Goal: Task Accomplishment & Management: Complete application form

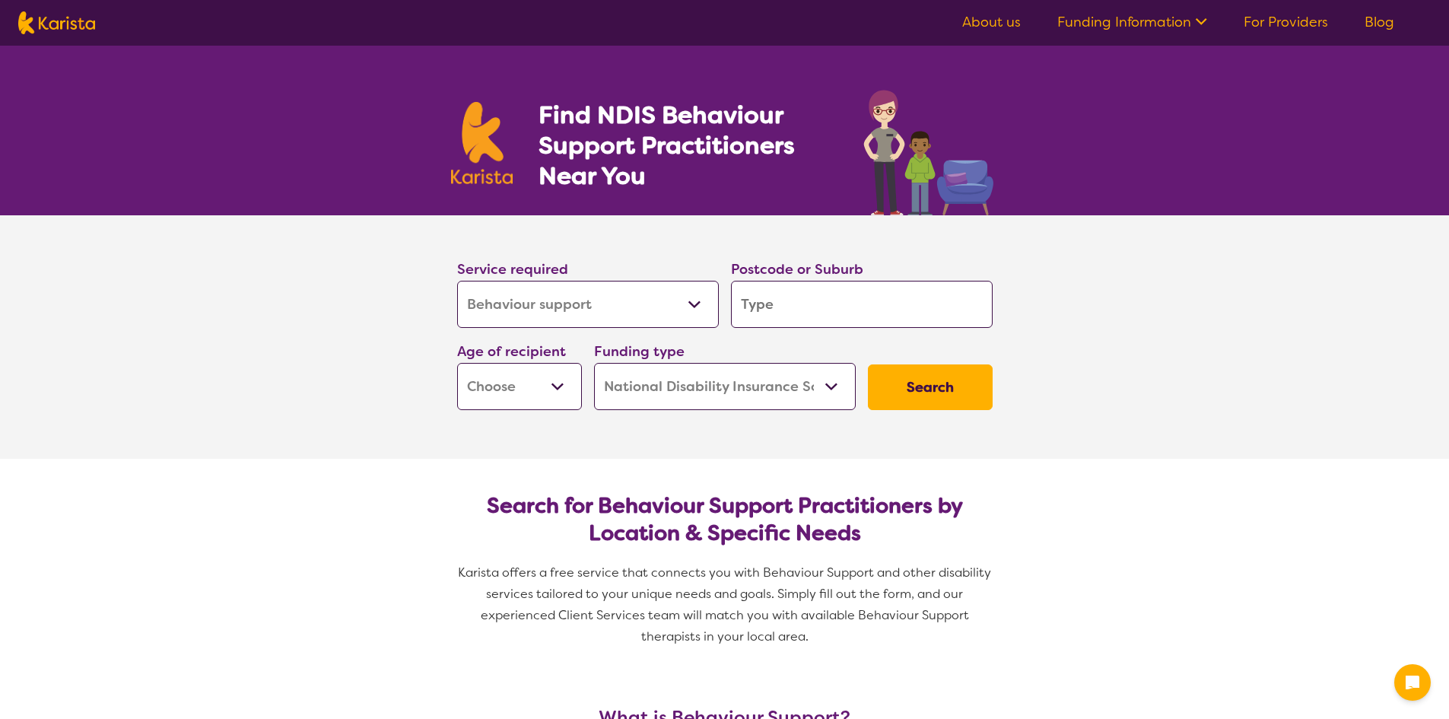
select select "Behaviour support"
select select "NDIS"
select select "Behaviour support"
select select "NDIS"
click at [582, 309] on select "Allied Health Assistant Assessment ([MEDICAL_DATA] or [MEDICAL_DATA]) Behaviour…" at bounding box center [588, 304] width 262 height 47
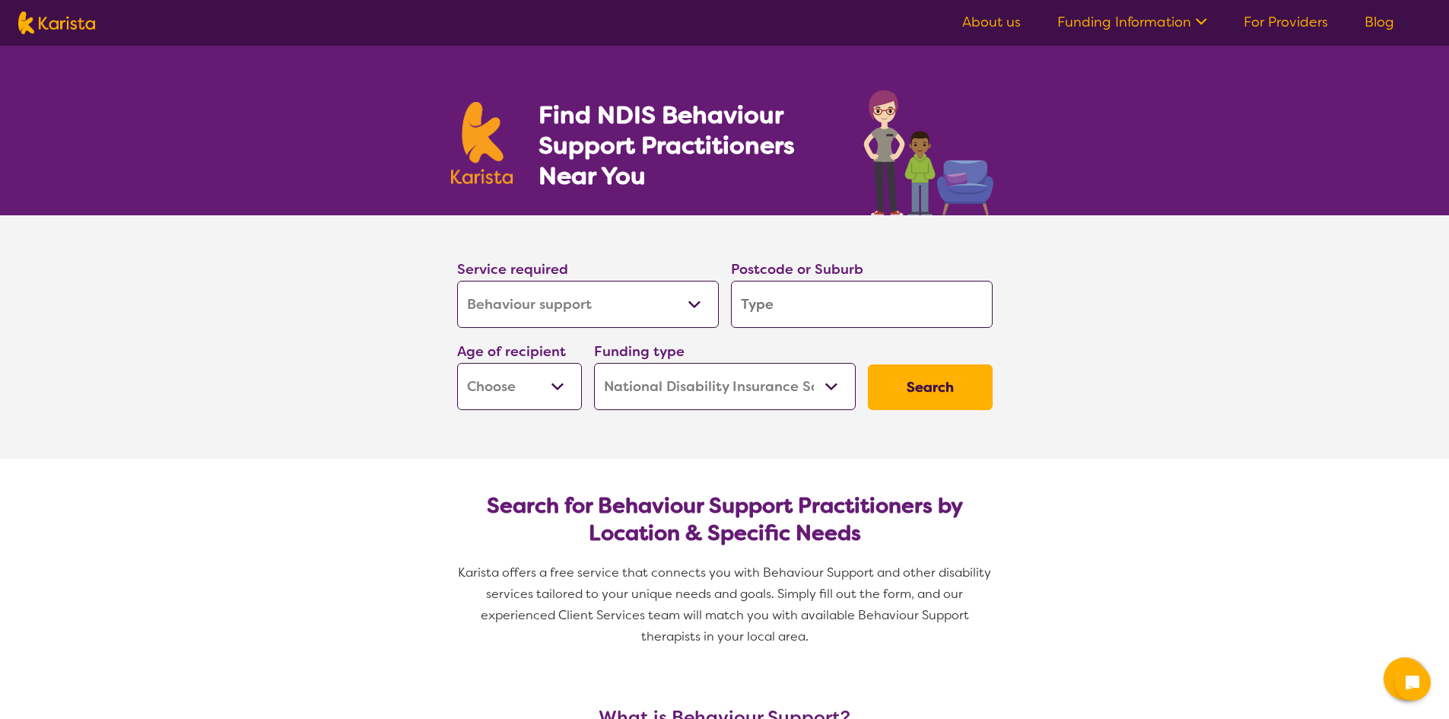
drag, startPoint x: 582, startPoint y: 309, endPoint x: 643, endPoint y: 306, distance: 61.0
click at [582, 309] on select "Allied Health Assistant Assessment ([MEDICAL_DATA] or [MEDICAL_DATA]) Behaviour…" at bounding box center [588, 304] width 262 height 47
click at [840, 303] on input "search" at bounding box center [862, 304] width 262 height 47
type input "3"
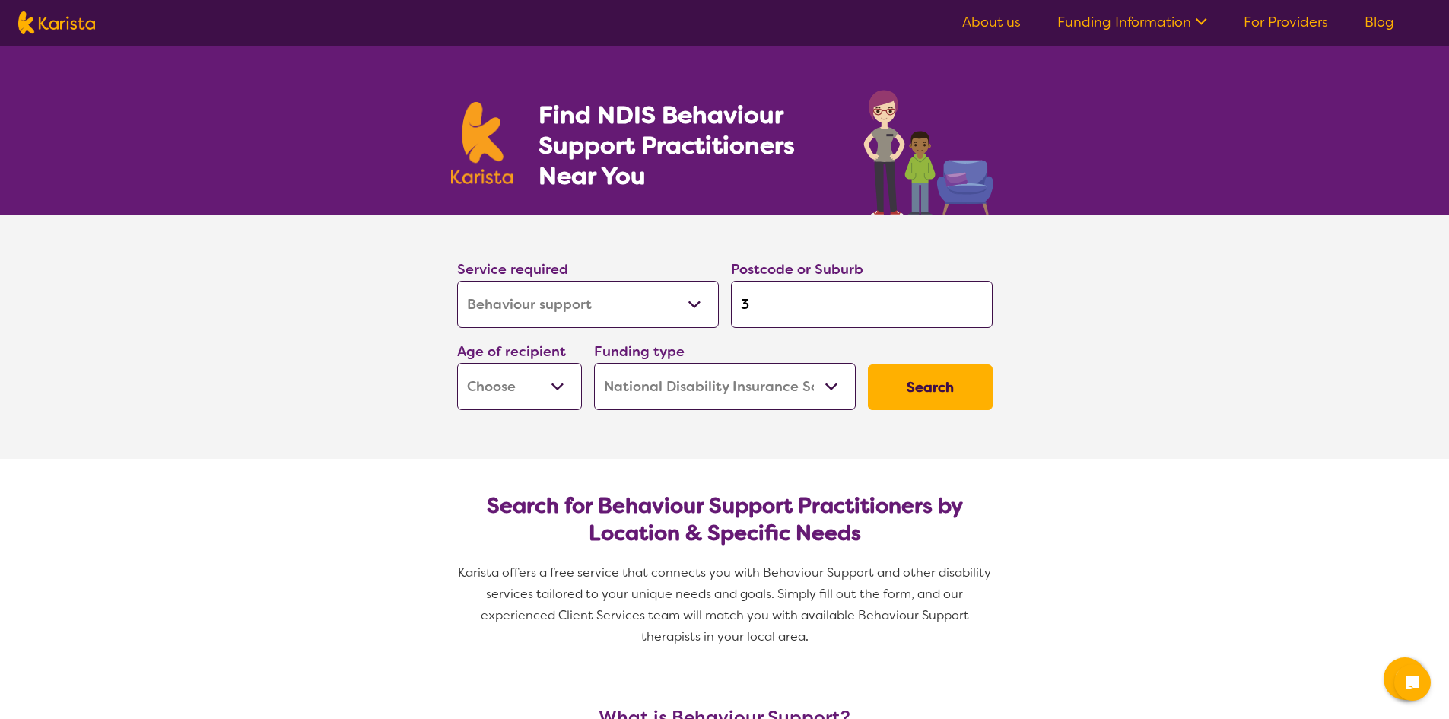
type input "30"
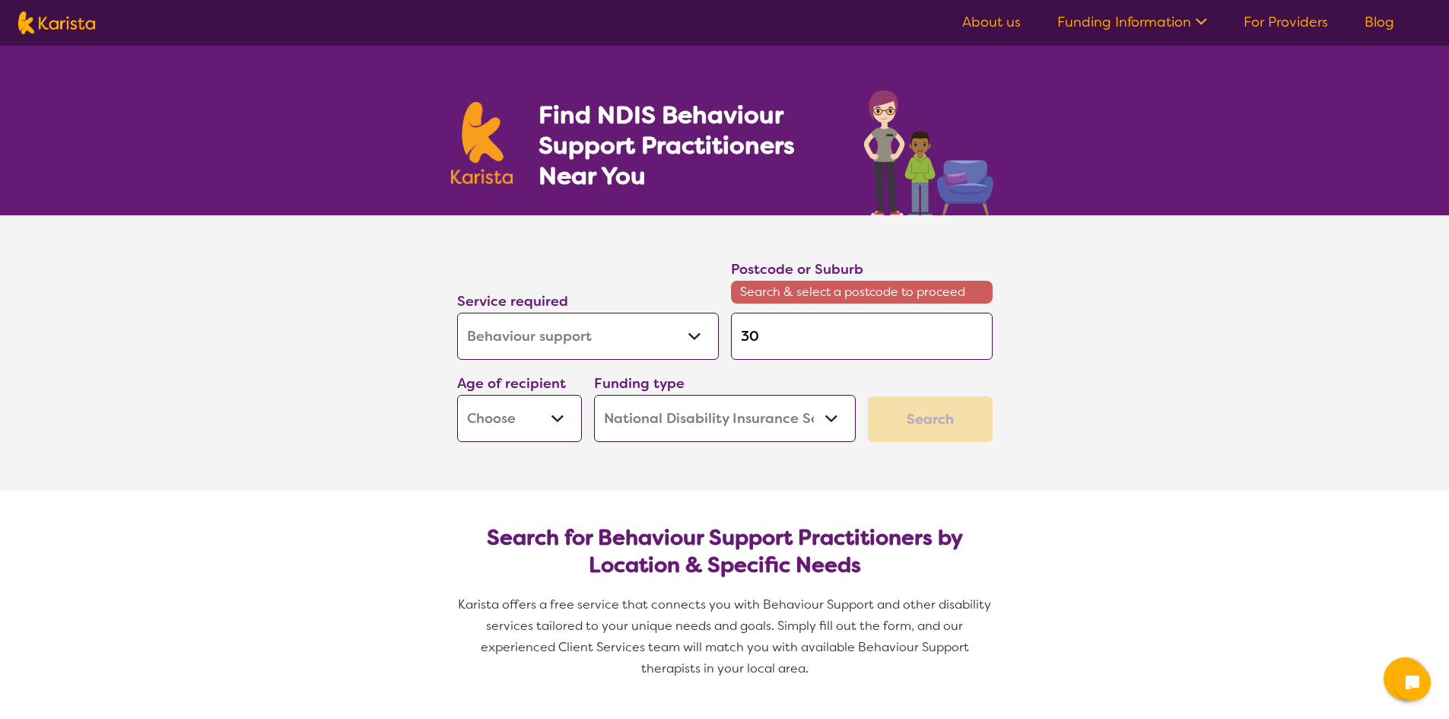
type input "304"
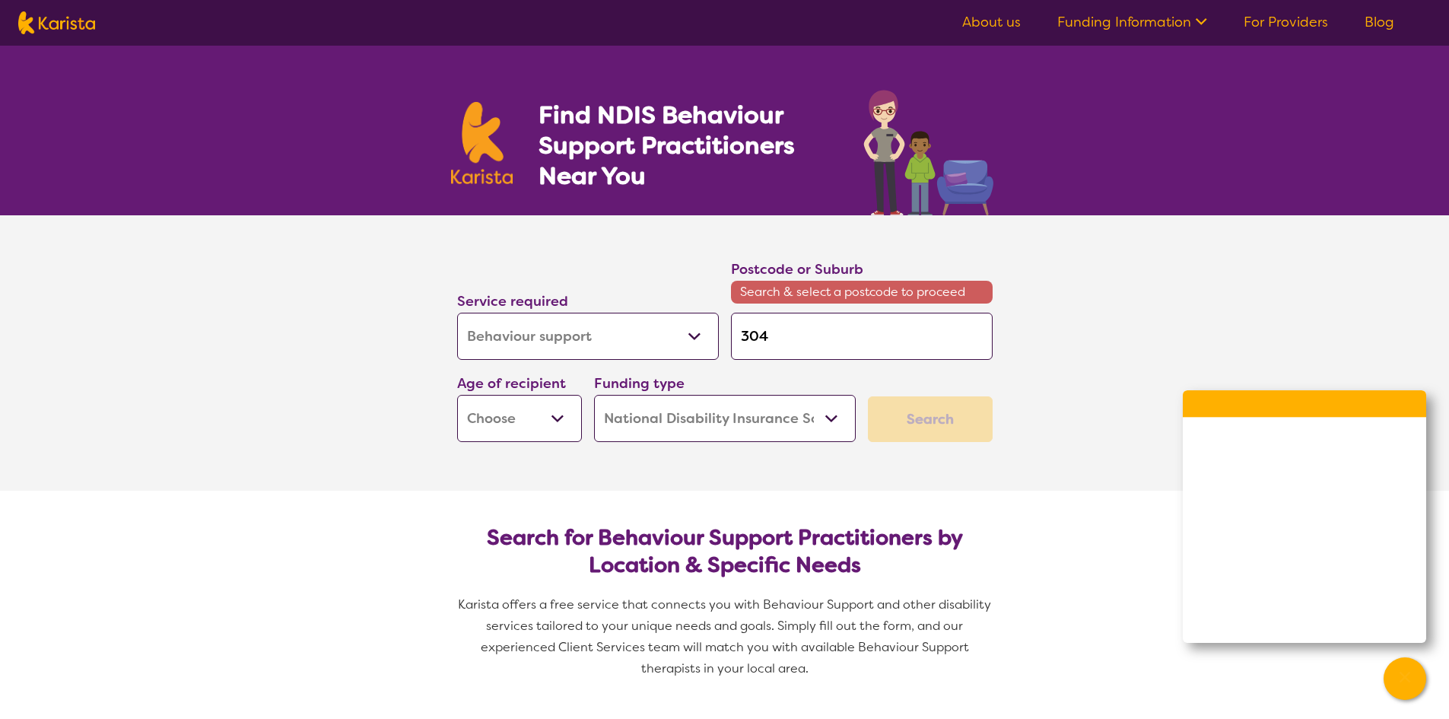
type input "3044"
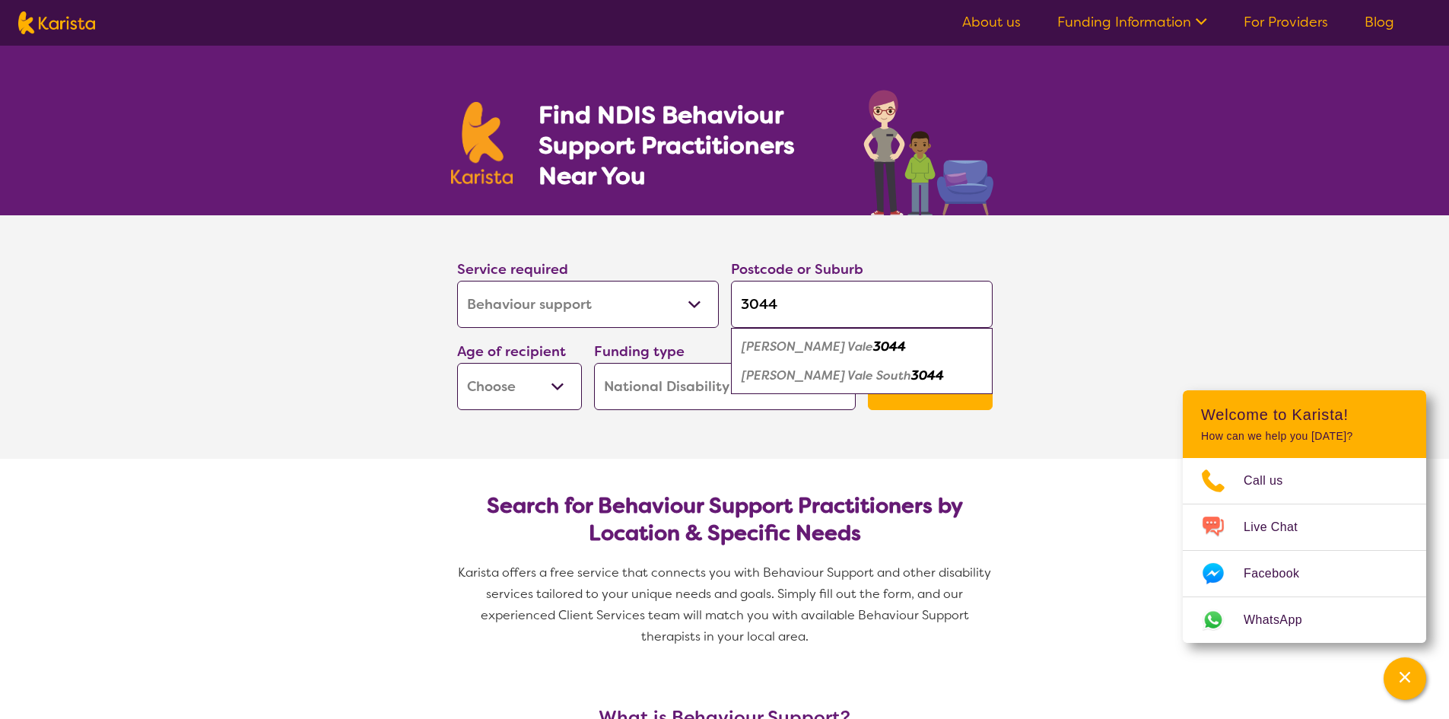
type input "3044"
drag, startPoint x: 769, startPoint y: 347, endPoint x: 751, endPoint y: 342, distance: 18.1
click at [751, 342] on em "[PERSON_NAME] Vale" at bounding box center [807, 346] width 132 height 16
click at [503, 392] on select "Early Childhood - 0 to 9 Child - 10 to 11 Adolescent - 12 to 17 Adult - 18 to 6…" at bounding box center [519, 386] width 125 height 47
select select "EC"
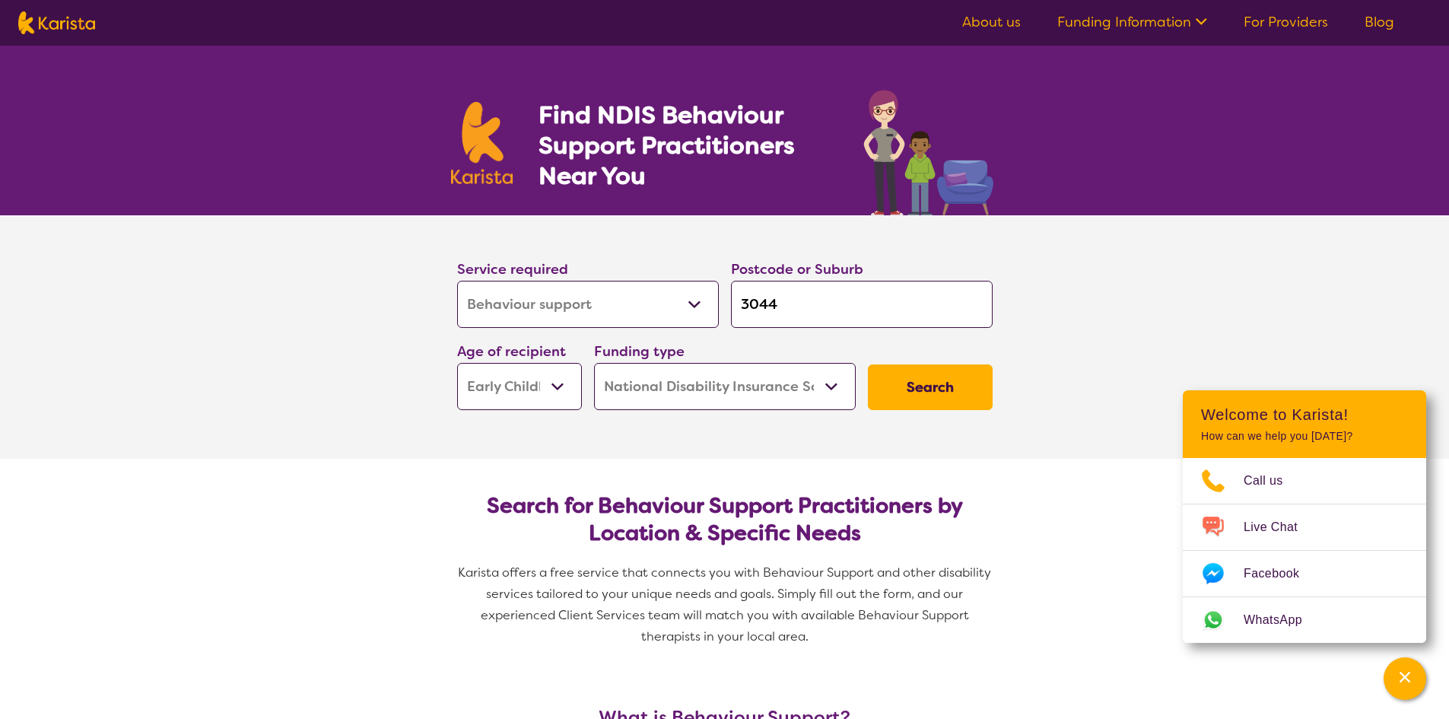
click at [457, 363] on select "Early Childhood - 0 to 9 Child - 10 to 11 Adolescent - 12 to 17 Adult - 18 to 6…" at bounding box center [519, 386] width 125 height 47
select select "EC"
click at [902, 399] on button "Search" at bounding box center [930, 387] width 125 height 46
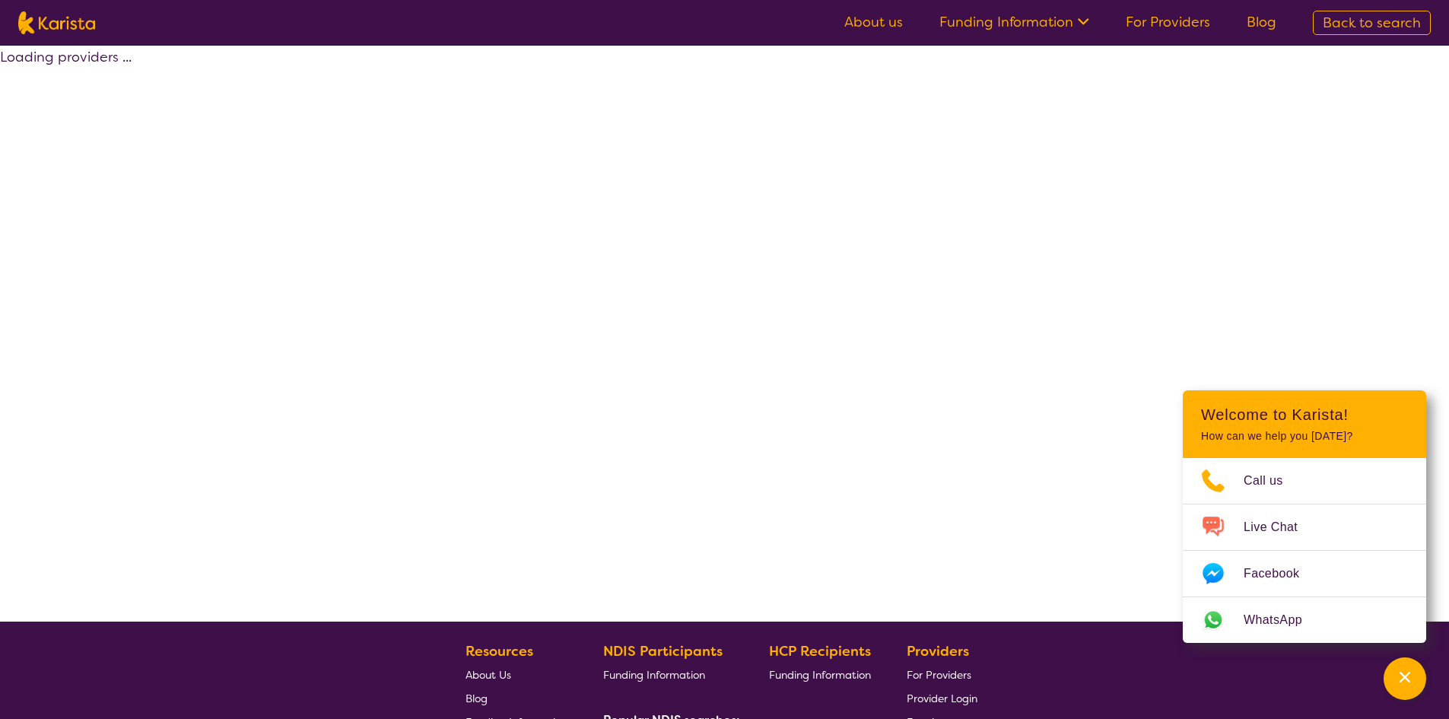
select select "by_score"
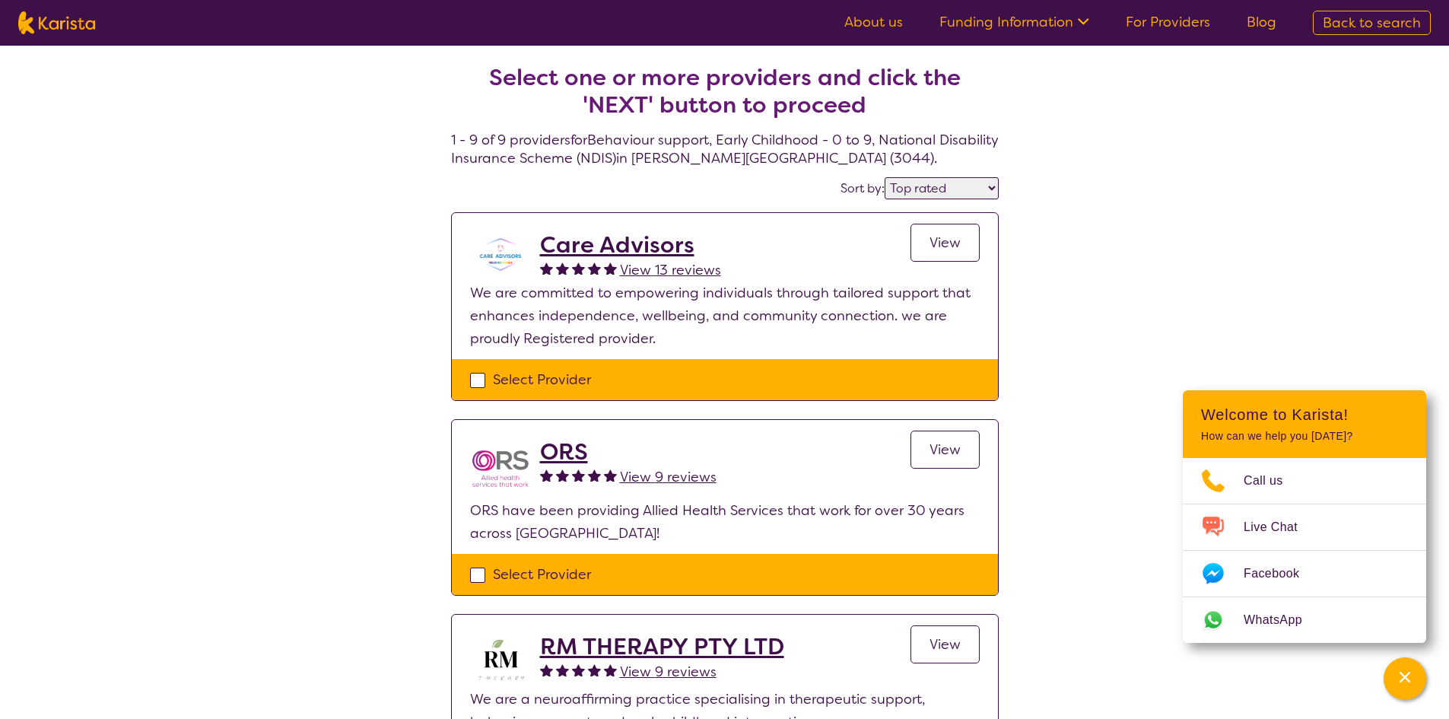
click at [954, 244] on span "View" at bounding box center [944, 242] width 31 height 18
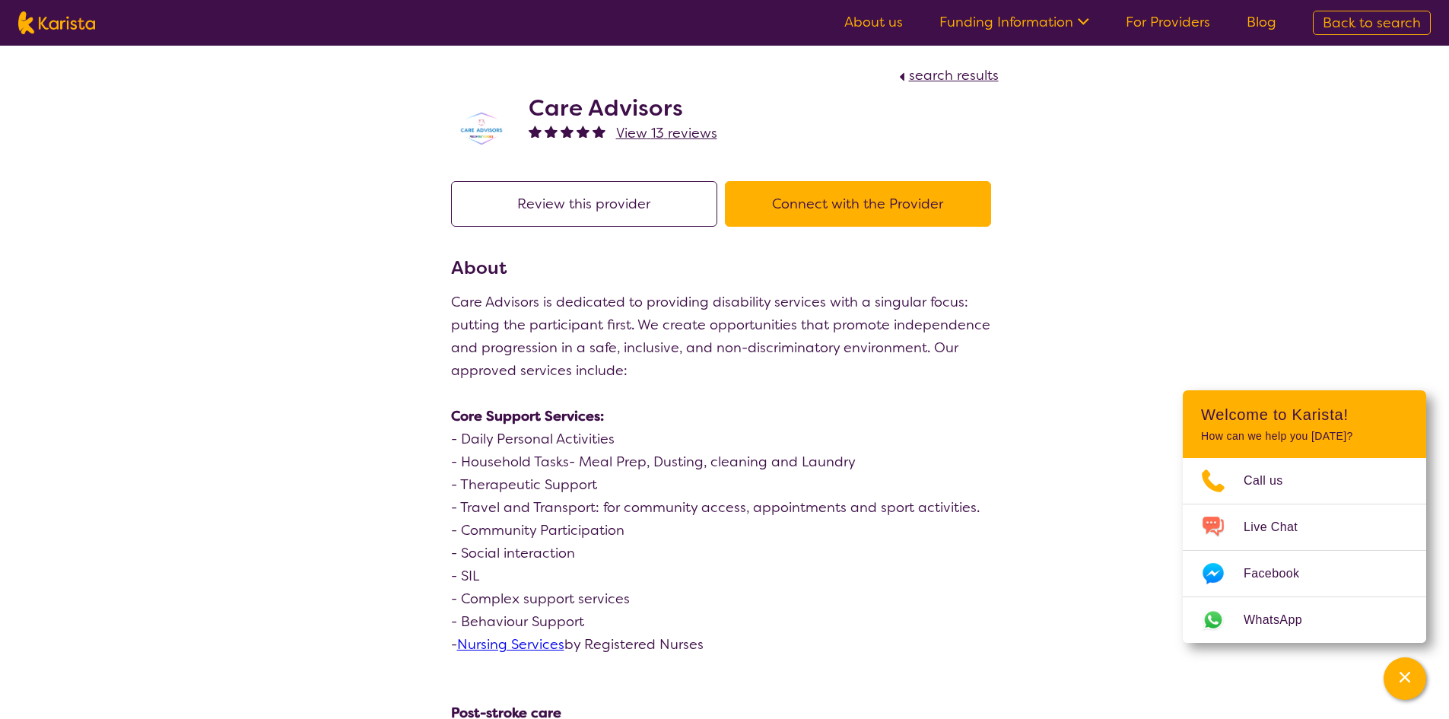
click at [817, 213] on button "Connect with the Provider" at bounding box center [858, 204] width 266 height 46
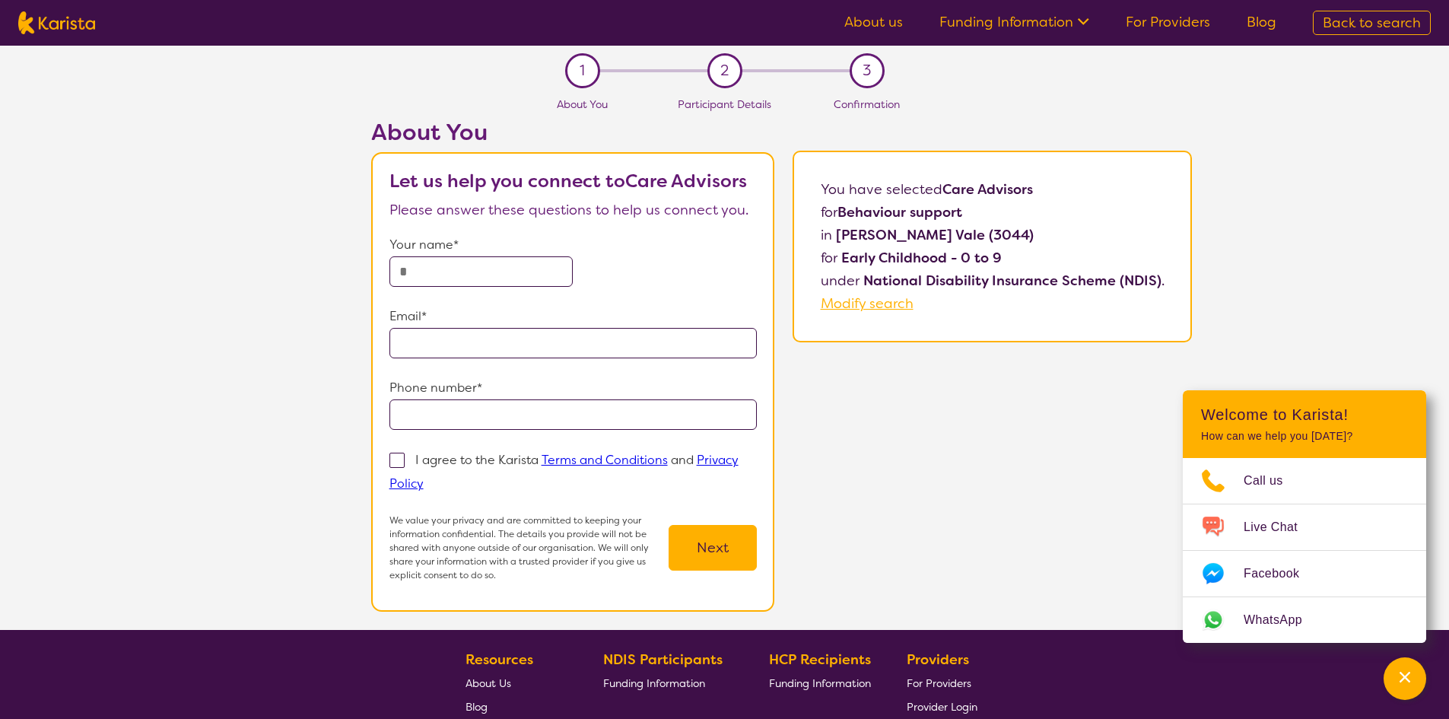
click at [544, 278] on input "text" at bounding box center [481, 271] width 184 height 30
type input "**********"
click at [398, 462] on span at bounding box center [396, 459] width 15 height 15
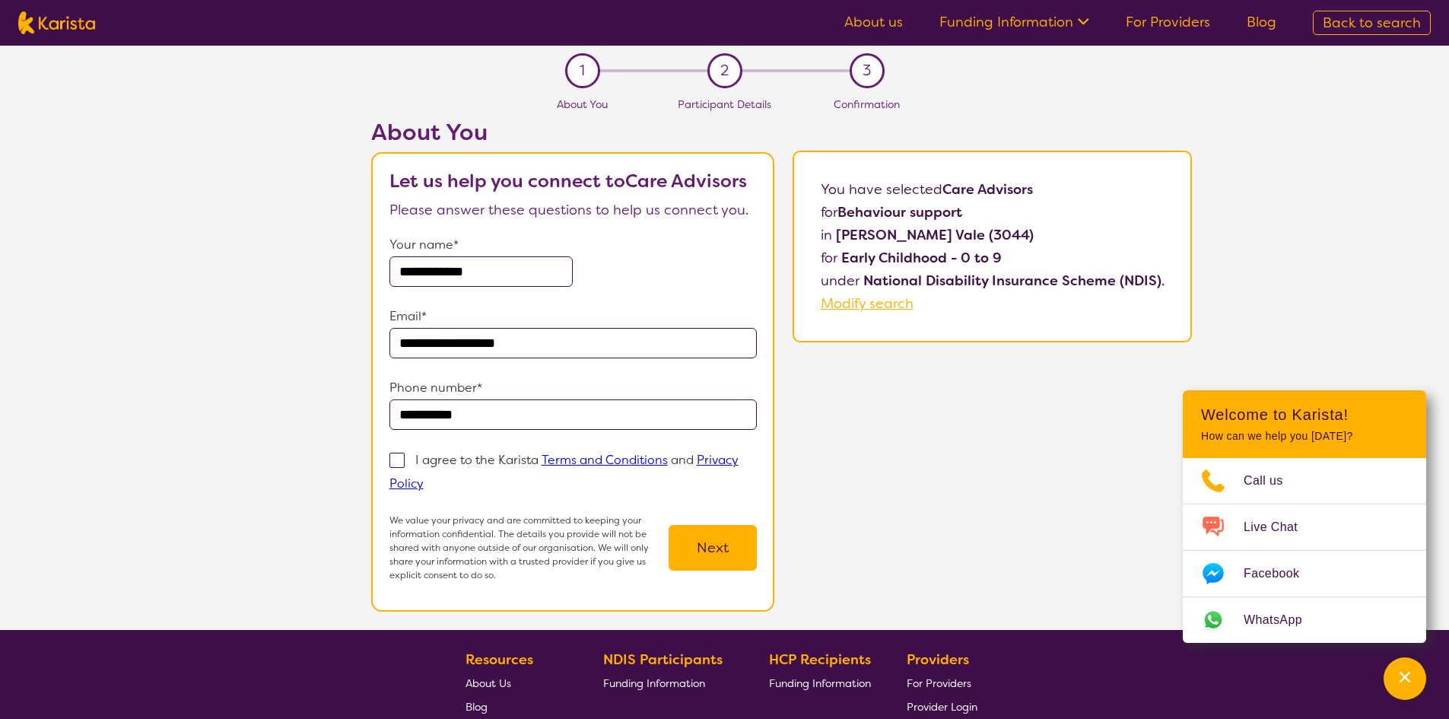
click at [424, 478] on input "I agree to the Karista Terms and Conditions and Privacy Policy" at bounding box center [429, 483] width 10 height 10
checkbox input "true"
click at [704, 553] on button "Next" at bounding box center [712, 548] width 88 height 46
